Goal: Task Accomplishment & Management: Use online tool/utility

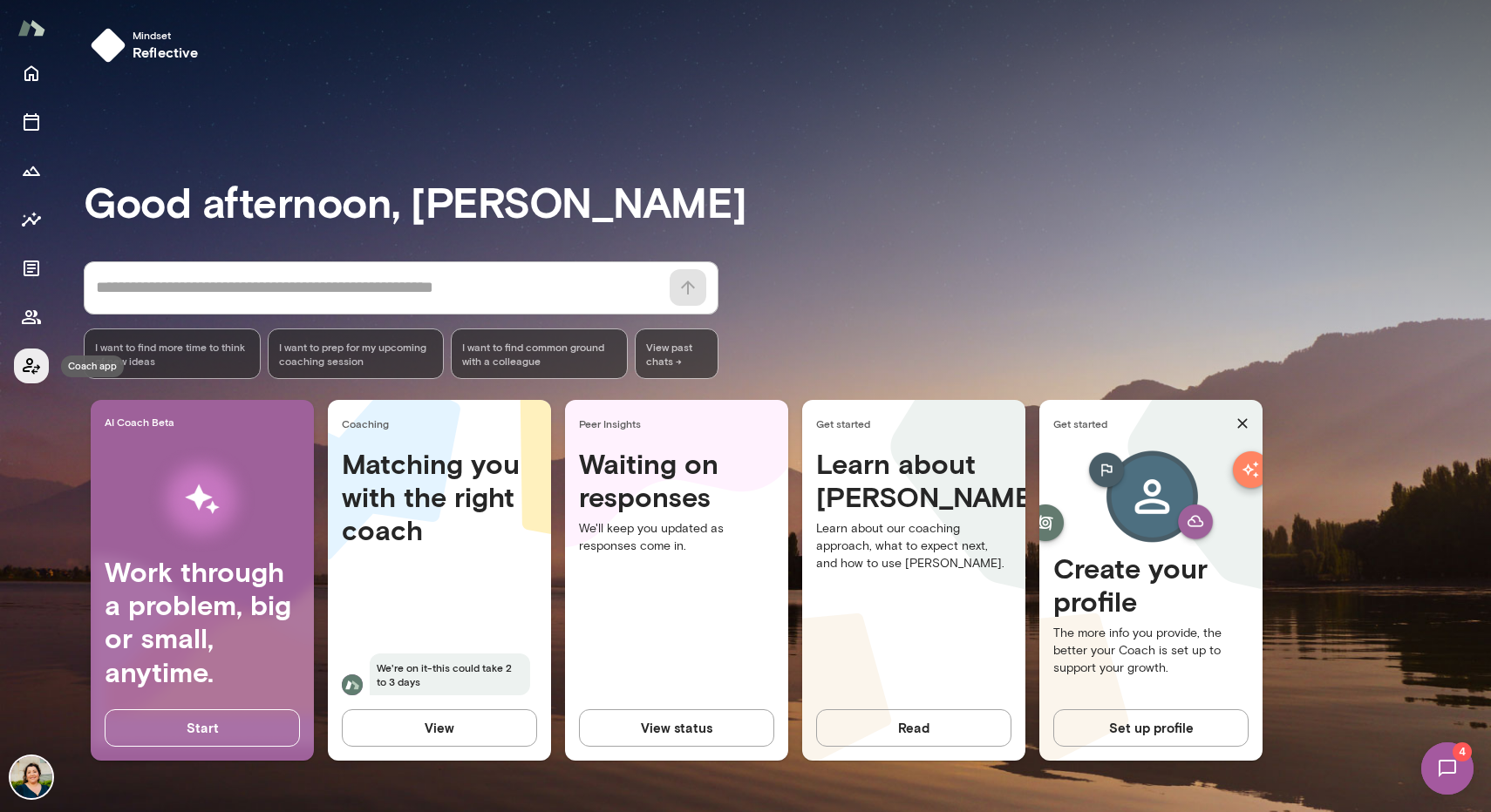
click at [36, 368] on icon "Coach app" at bounding box center [32, 366] width 21 height 21
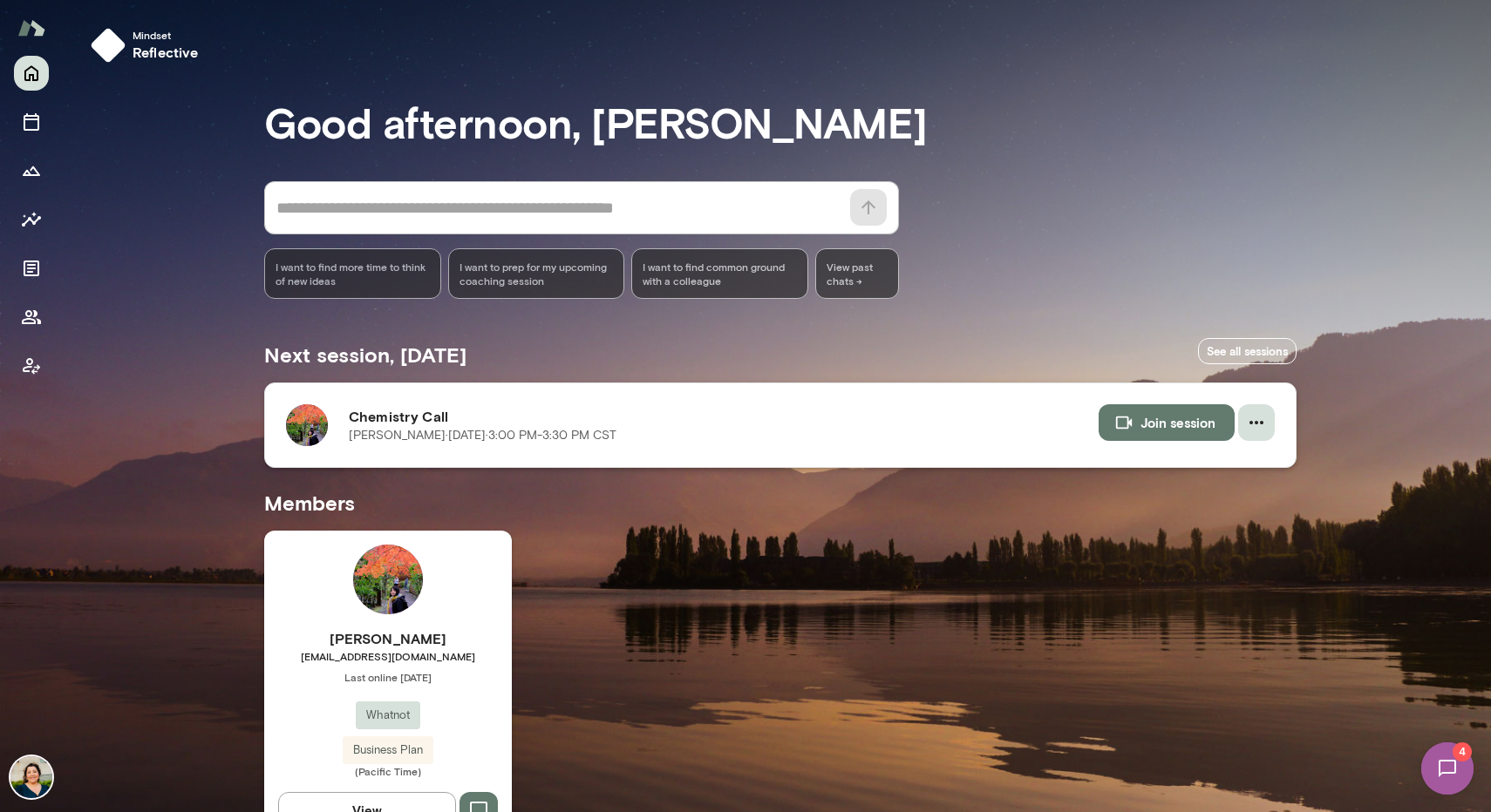
click at [1249, 422] on icon "button" at bounding box center [1255, 423] width 14 height 4
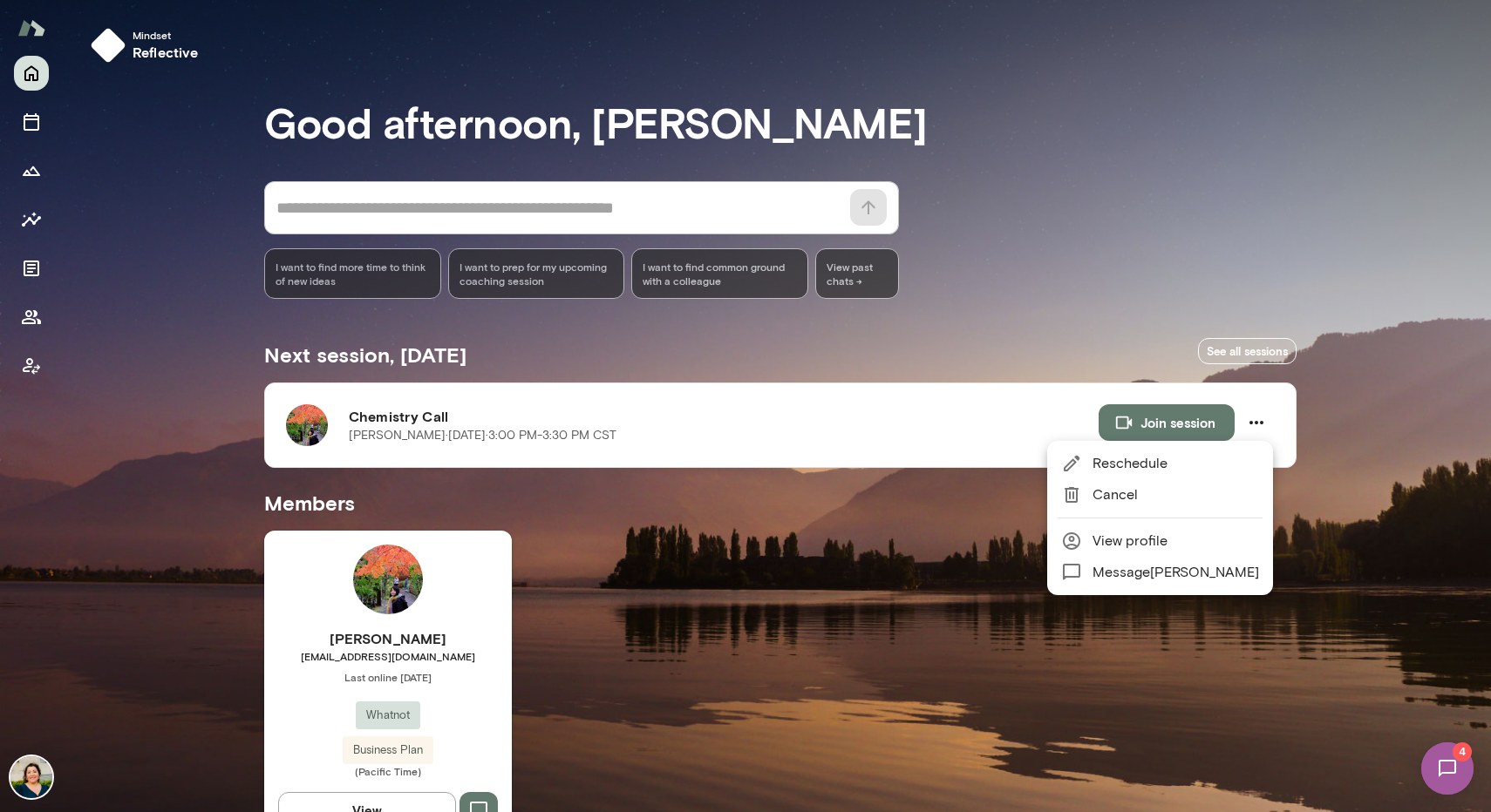
click at [1127, 534] on span "View profile" at bounding box center [1176, 541] width 167 height 21
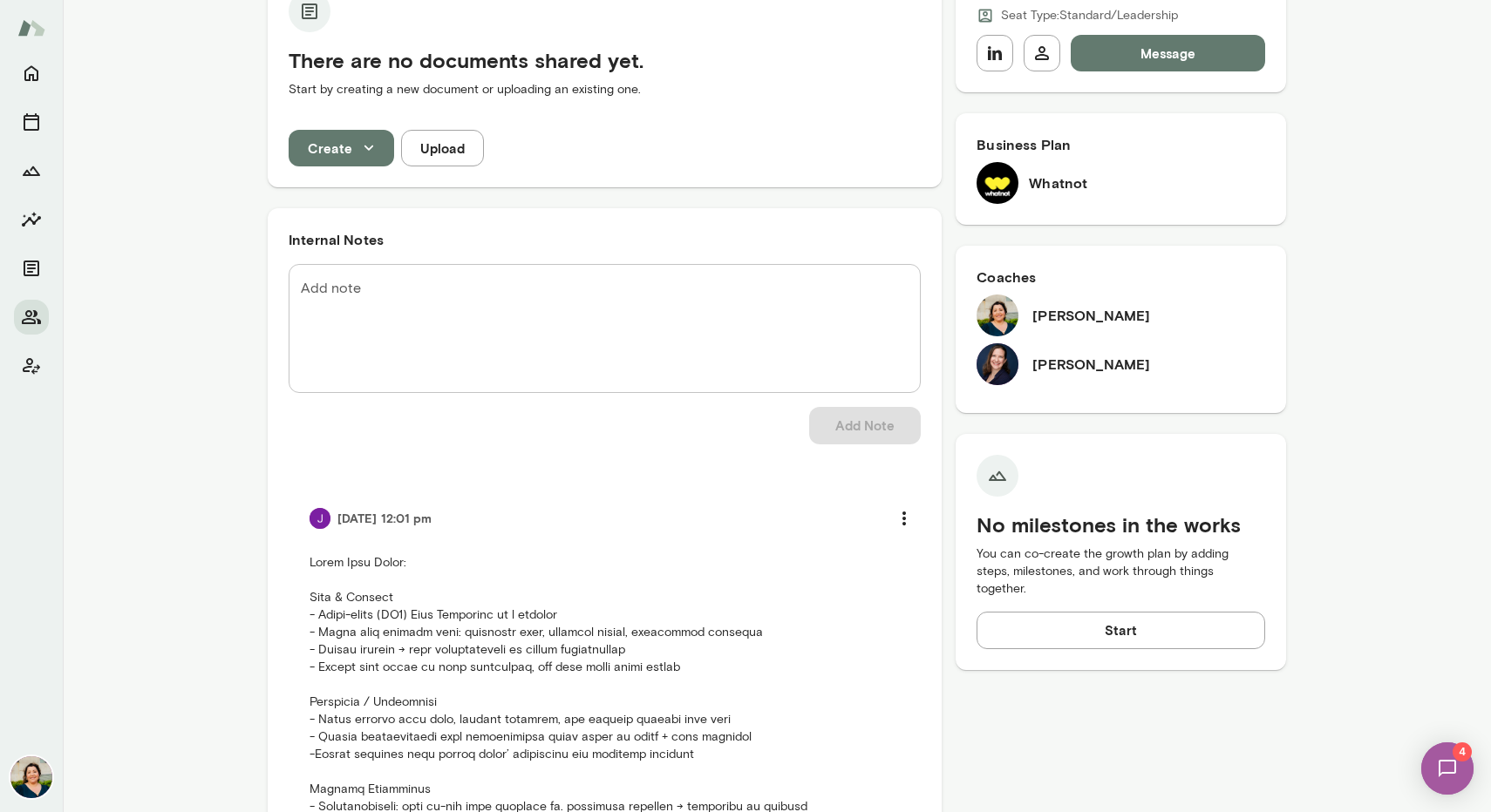
scroll to position [269, 0]
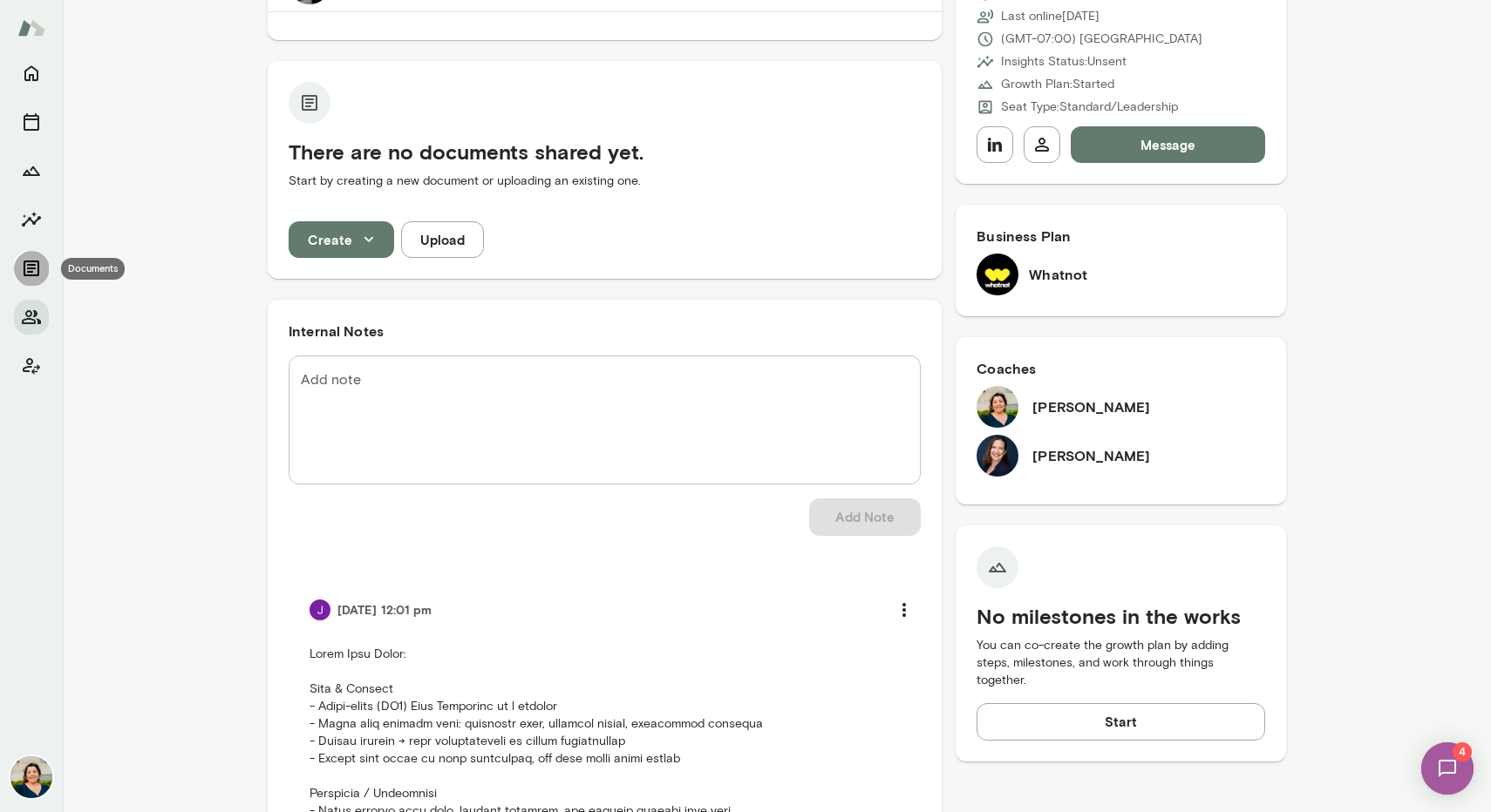
click at [29, 270] on icon "Documents" at bounding box center [32, 268] width 21 height 21
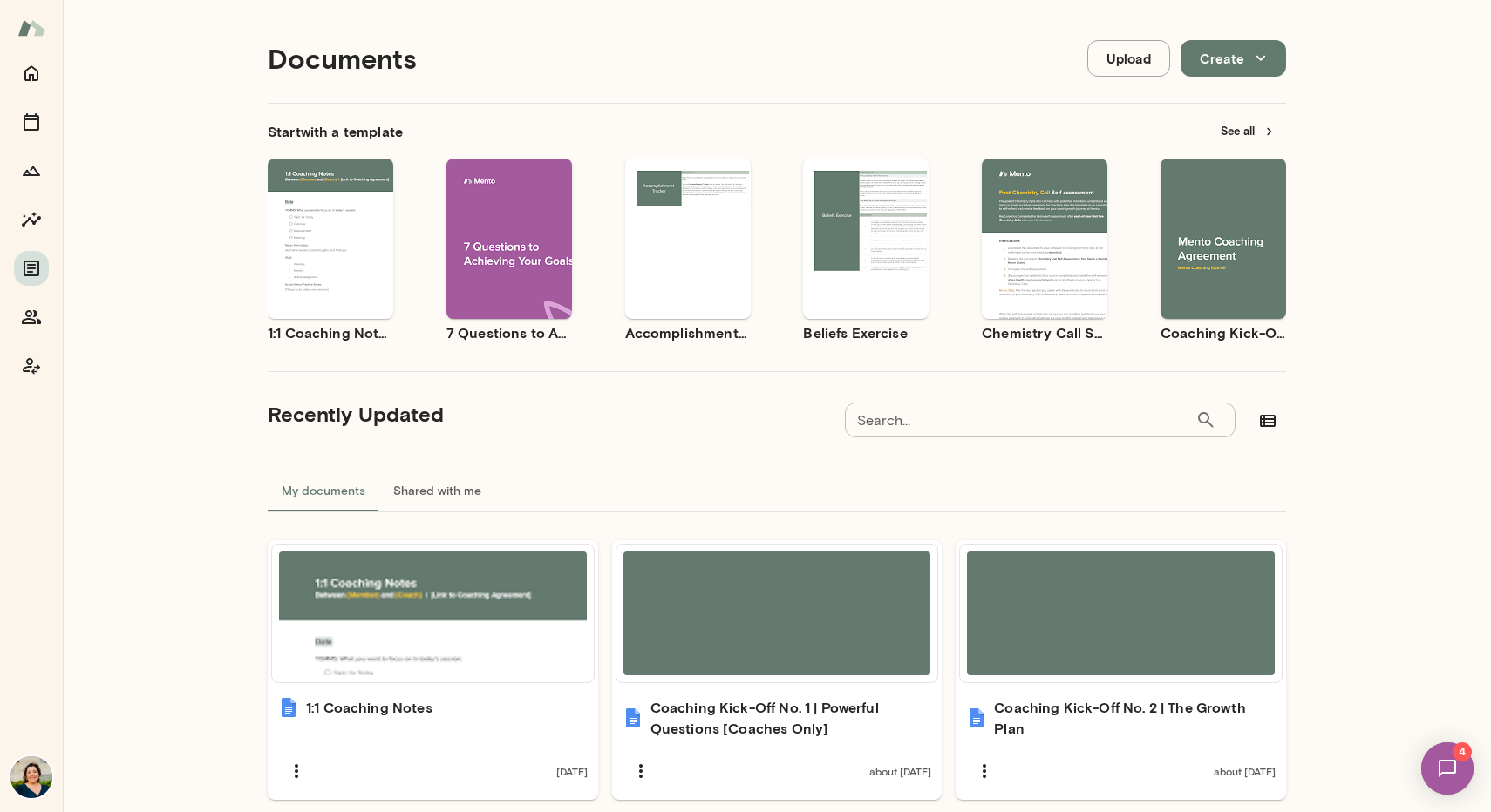
click at [1031, 222] on span "Use template" at bounding box center [1055, 223] width 64 height 14
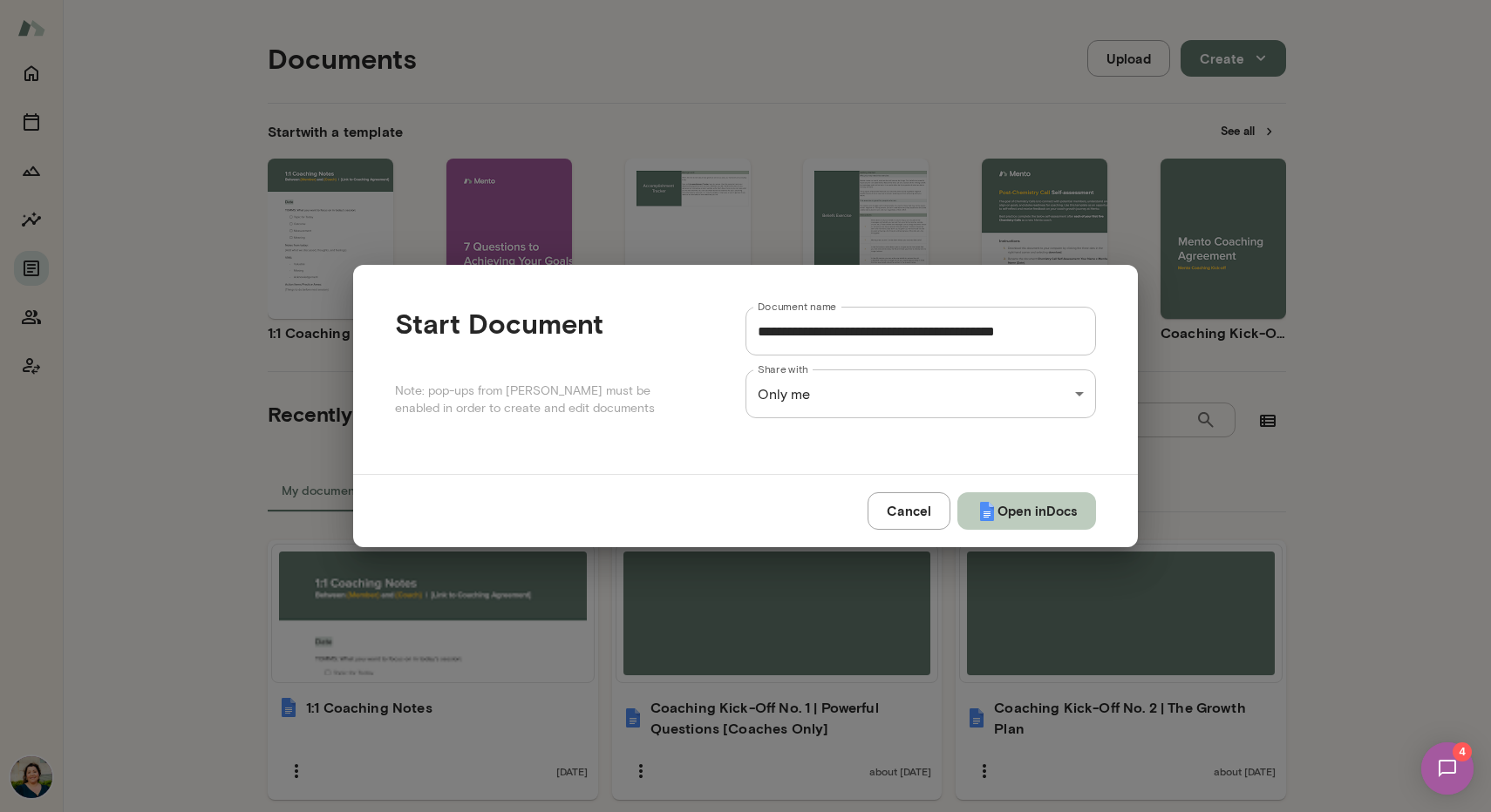
click at [1009, 509] on button "Open in Docs" at bounding box center [1026, 510] width 139 height 36
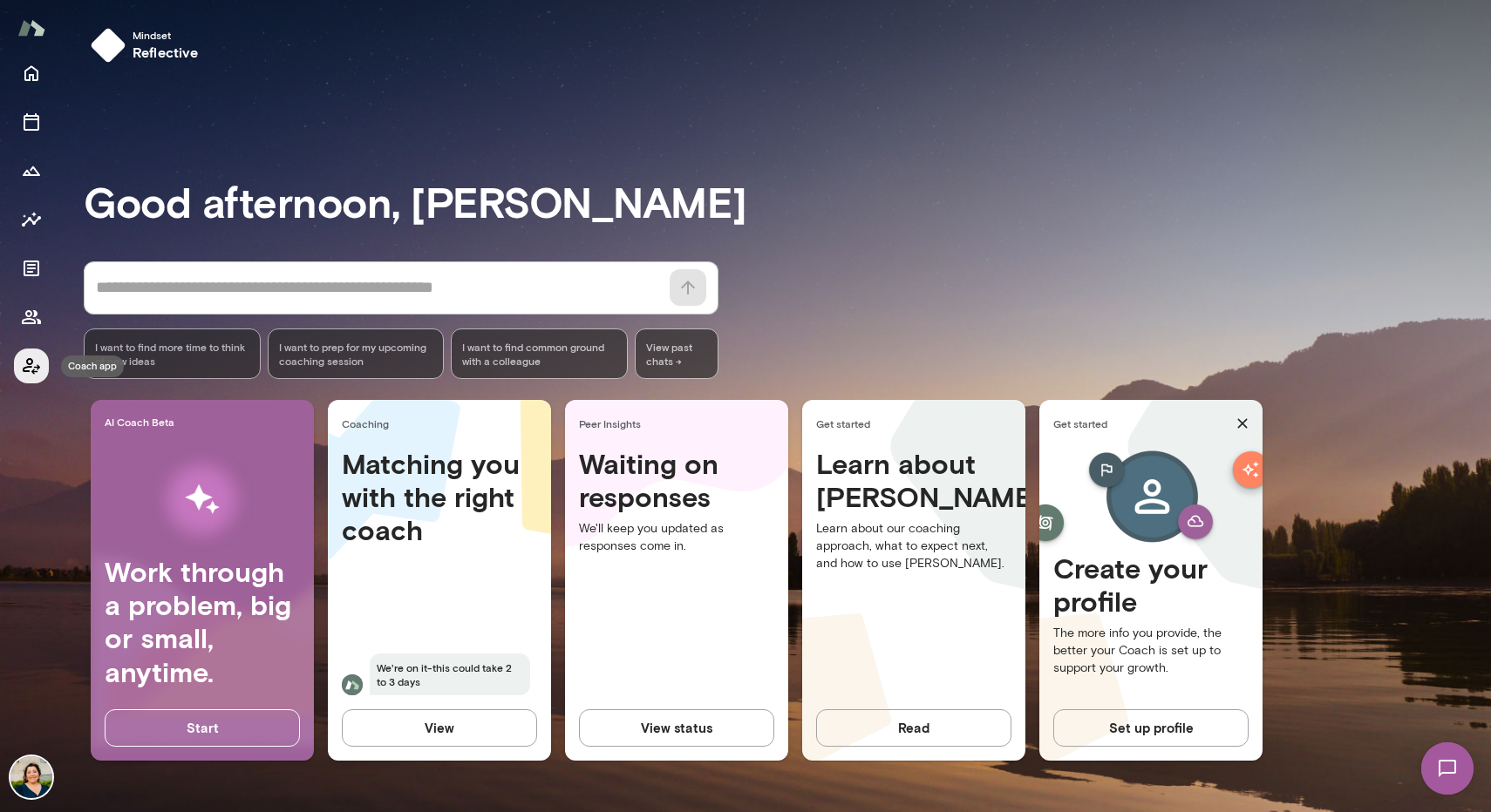
click at [30, 364] on icon "Coach app" at bounding box center [31, 366] width 18 height 17
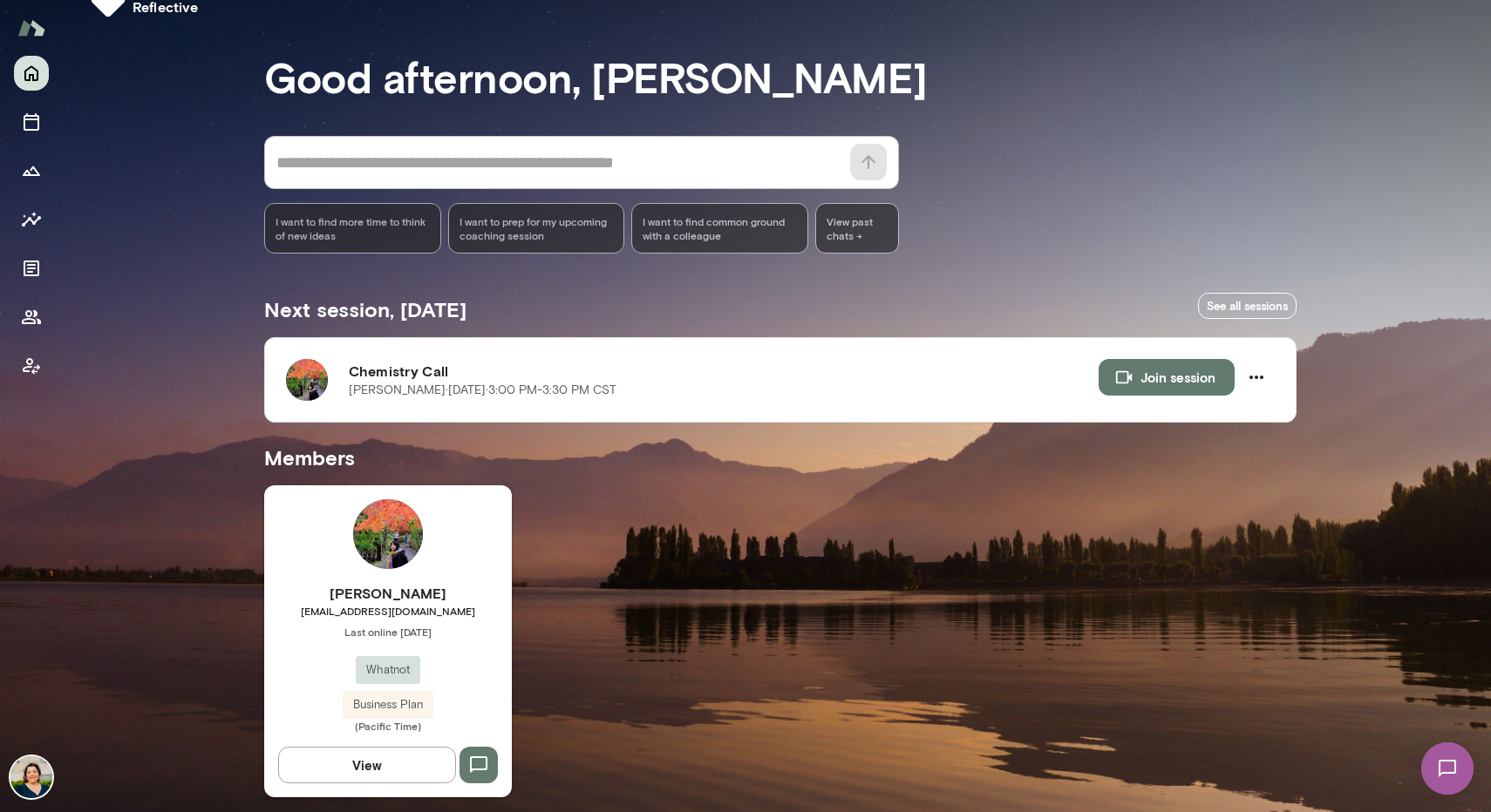
scroll to position [51, 0]
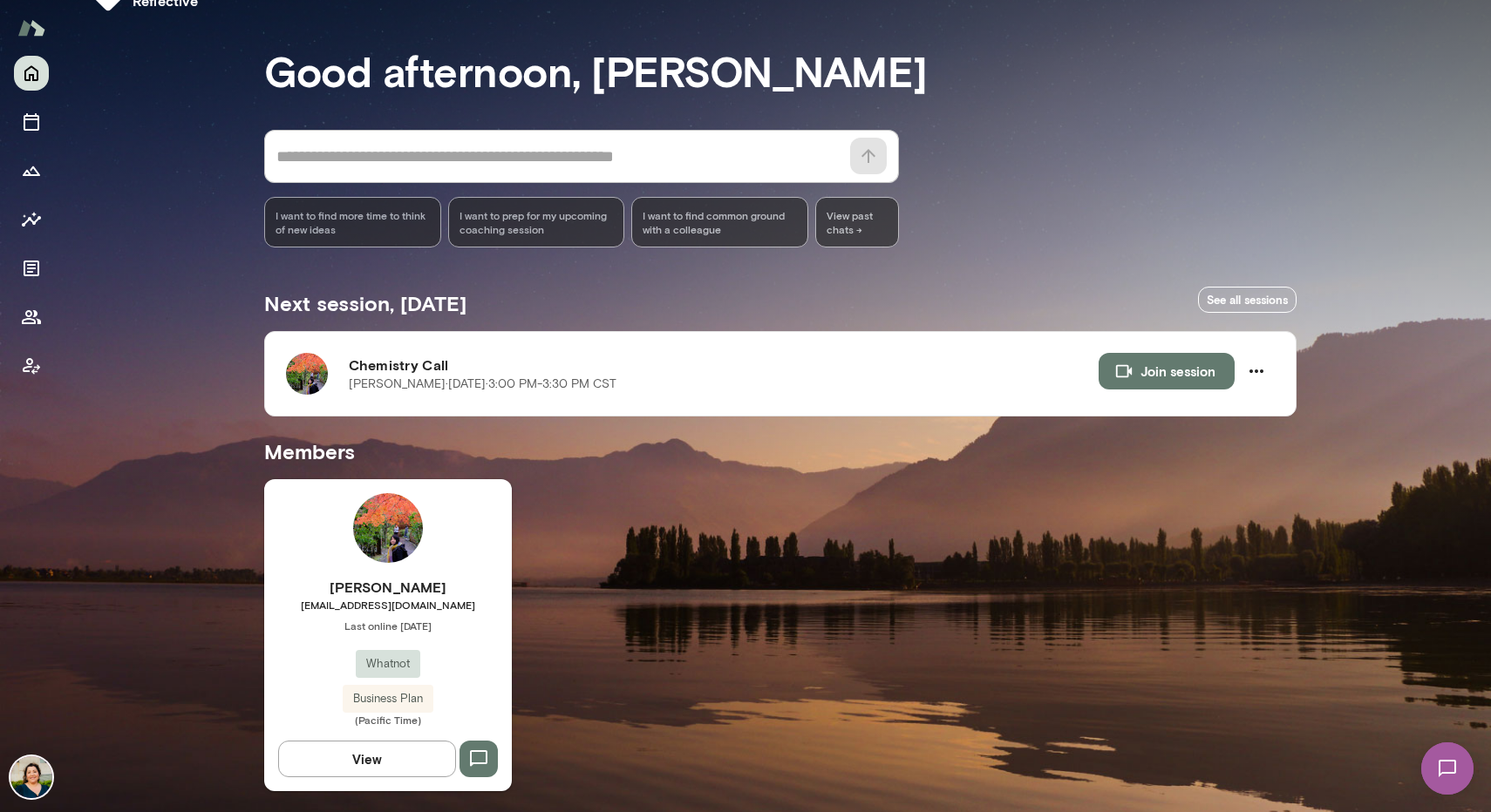
click at [389, 526] on img at bounding box center [388, 527] width 70 height 70
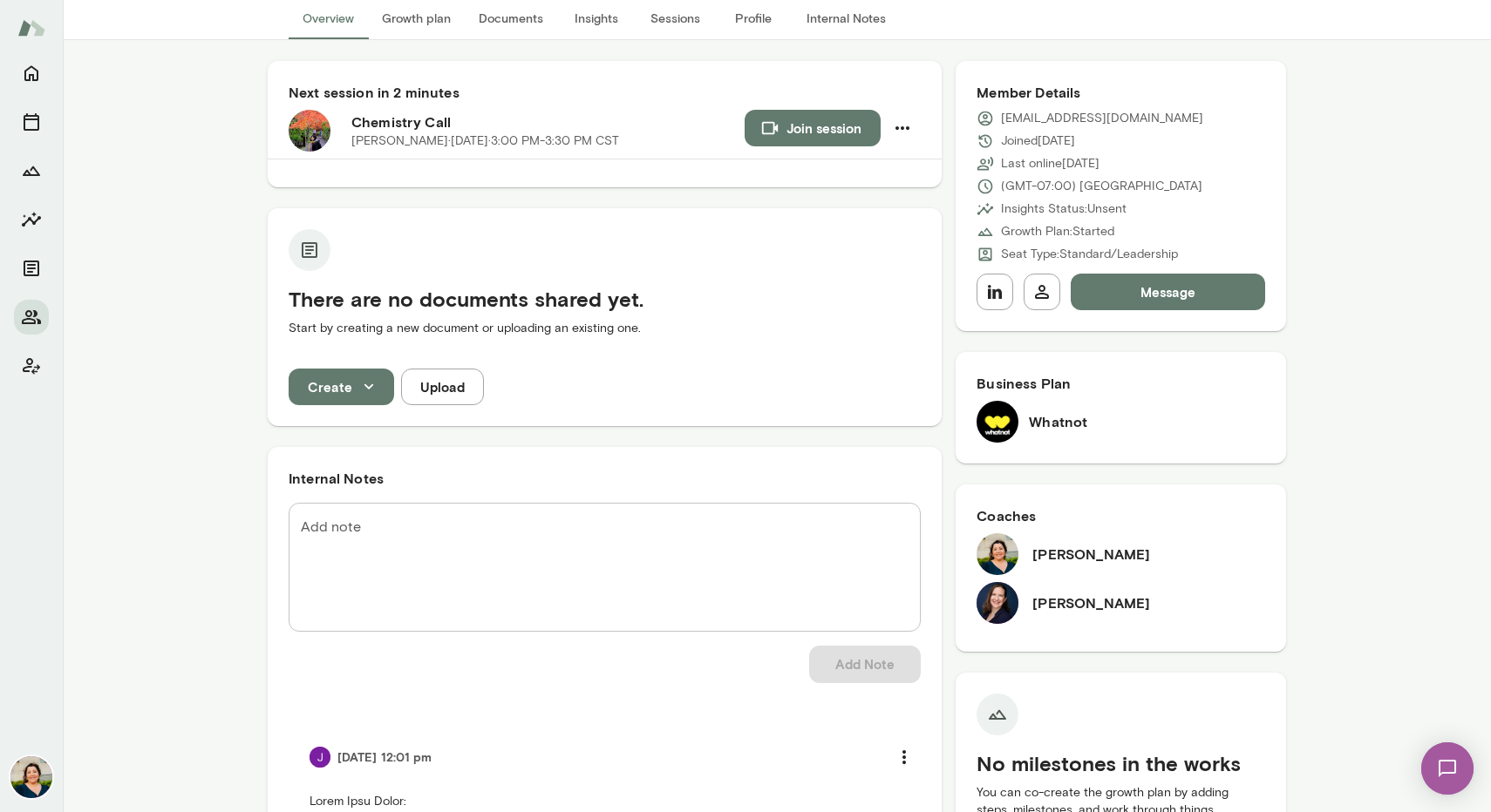
scroll to position [140, 0]
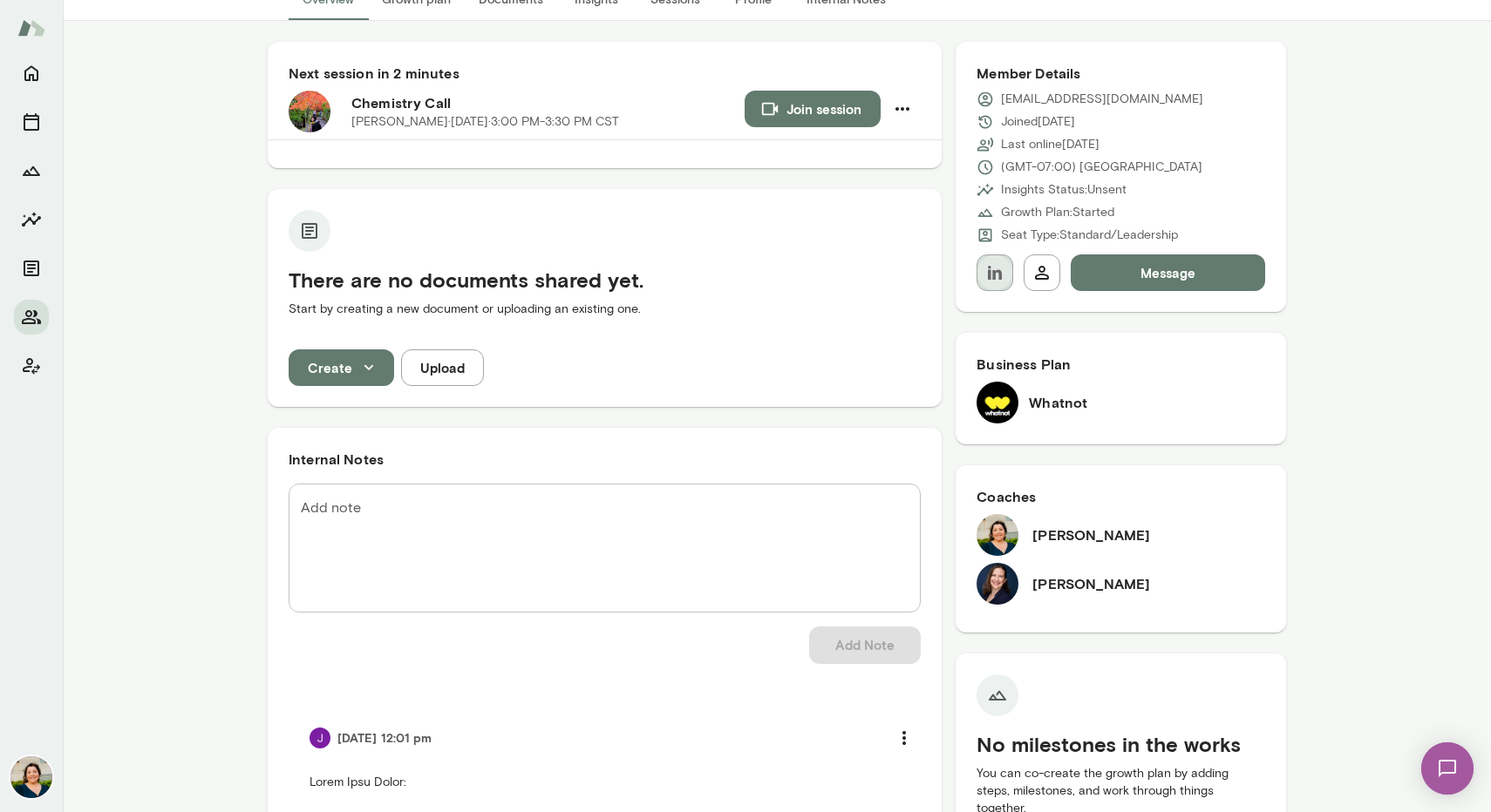
click at [988, 275] on icon "button" at bounding box center [994, 273] width 14 height 14
click at [745, 107] on button "Join session" at bounding box center [812, 108] width 136 height 36
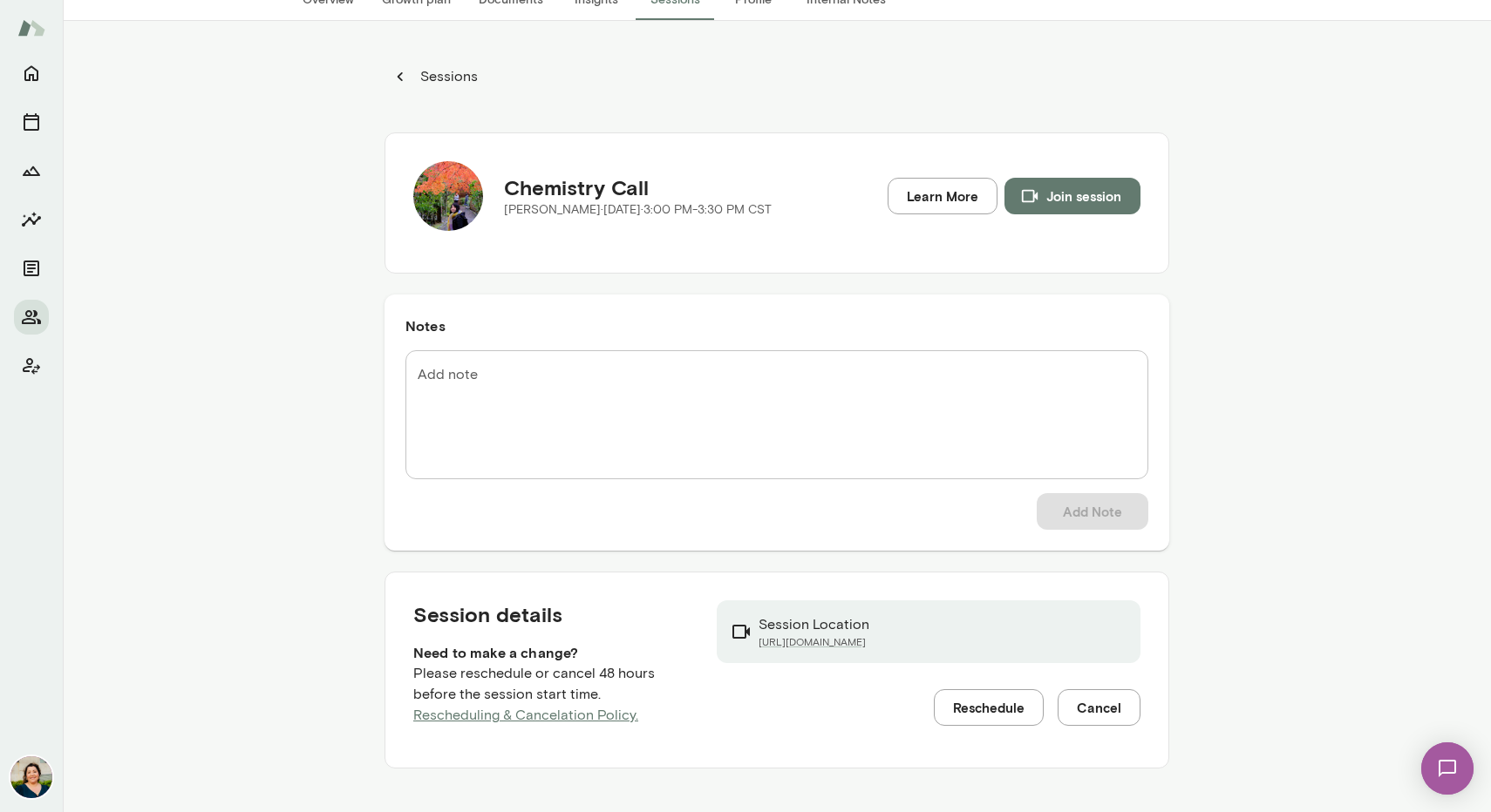
click at [1092, 197] on button "Join session" at bounding box center [1072, 196] width 136 height 36
